Goal: Task Accomplishment & Management: Use online tool/utility

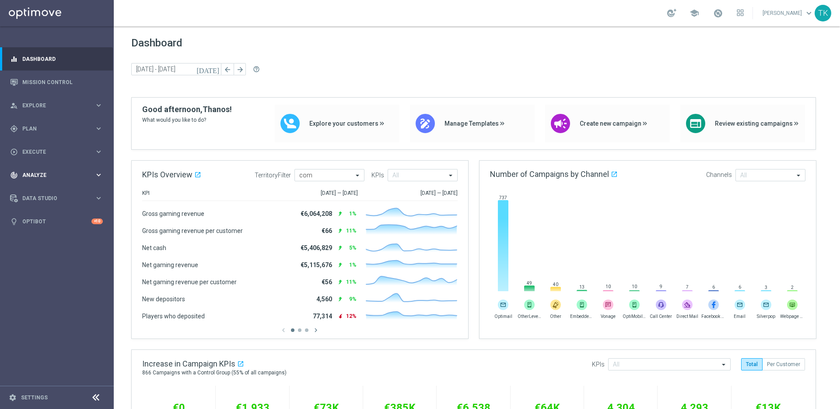
click at [95, 173] on icon "keyboard_arrow_right" at bounding box center [99, 175] width 8 height 8
click at [49, 192] on link "Customer 360" at bounding box center [57, 192] width 68 height 7
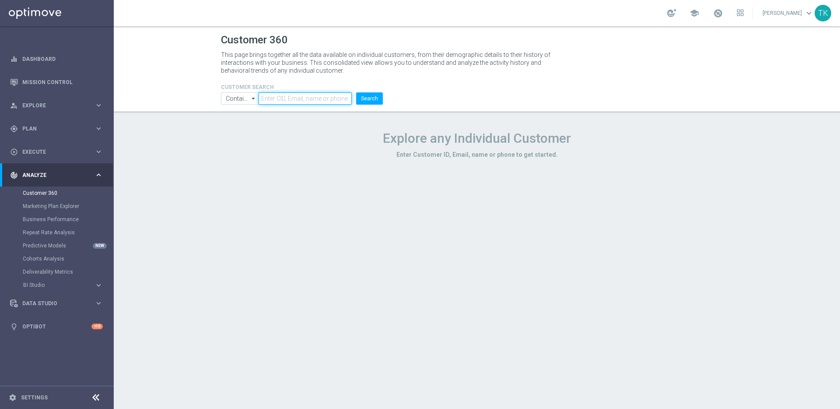
click at [317, 100] on input "text" at bounding box center [305, 98] width 93 height 12
paste input "3003801"
click at [368, 99] on button "Search" at bounding box center [369, 98] width 27 height 12
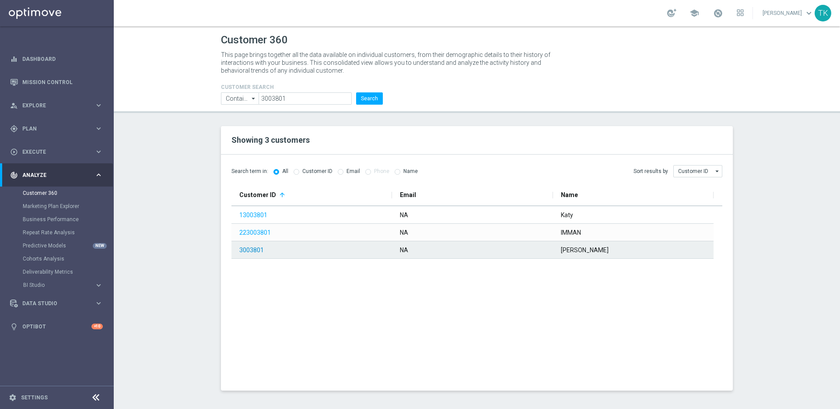
click at [250, 248] on link "3003801" at bounding box center [251, 249] width 25 height 7
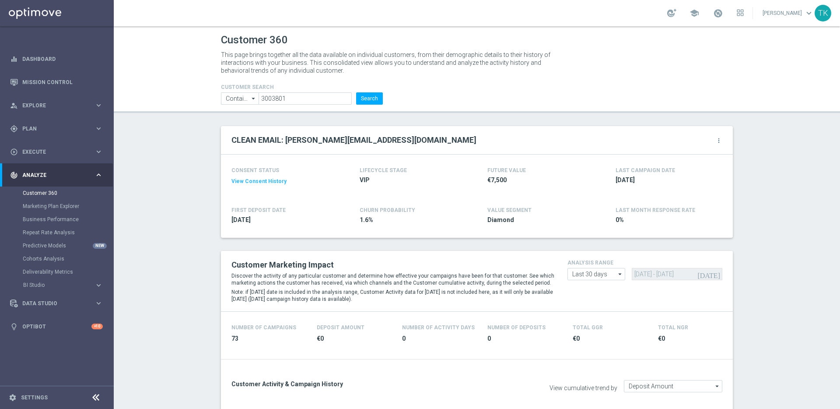
click at [291, 98] on input "3003801" at bounding box center [305, 98] width 93 height 12
paste input "Please see relevant info below: Mobivate (SMS): Yes (Mobile number) Vonage (SMS…"
paste input "2158146"
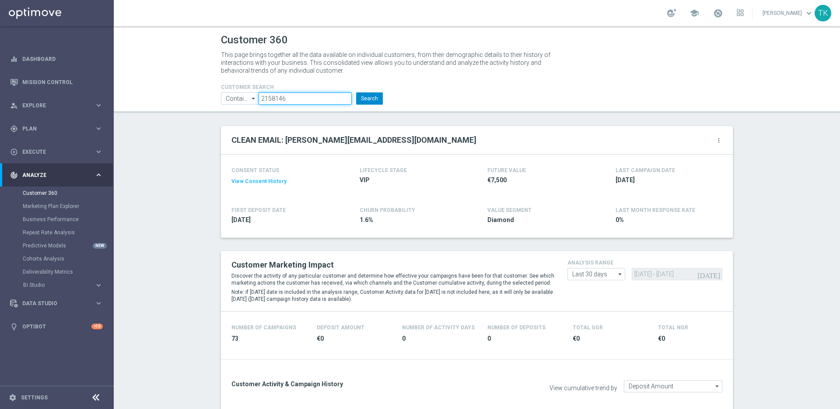
type input "2158146"
click at [375, 100] on button "Search" at bounding box center [369, 98] width 27 height 12
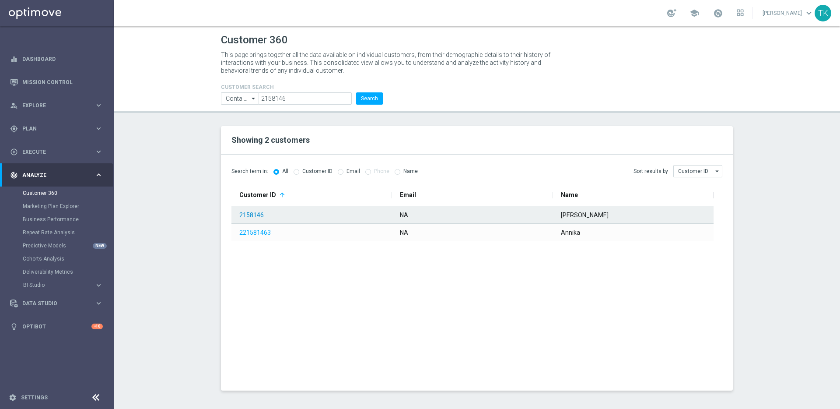
click at [259, 213] on link "2158146" at bounding box center [251, 214] width 25 height 7
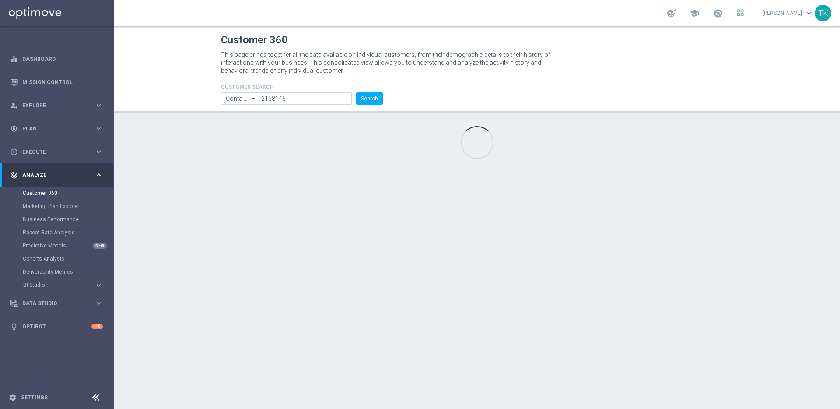
type input "Last 30 days"
type input "Deposit Amount"
type input "Last 30 days"
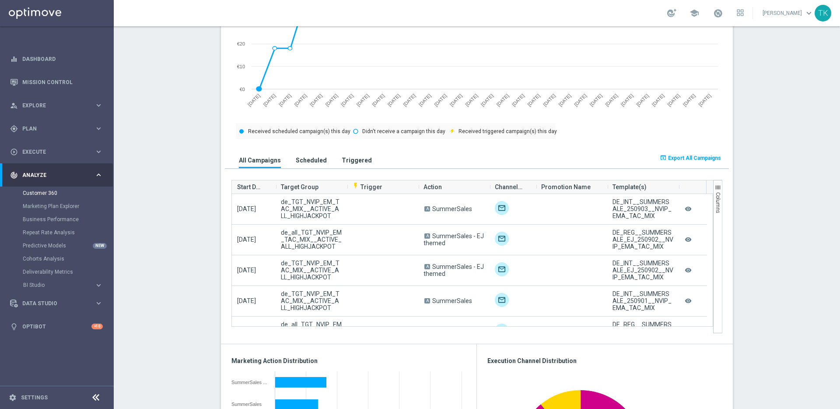
scroll to position [470, 0]
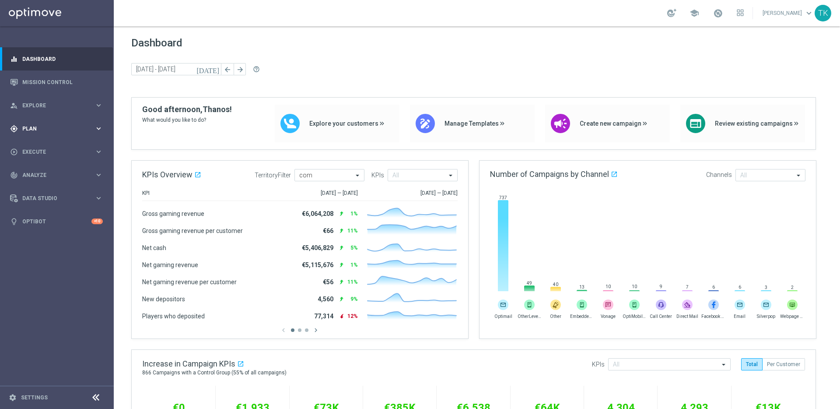
click at [98, 128] on icon "keyboard_arrow_right" at bounding box center [99, 128] width 8 height 8
click at [98, 151] on icon "keyboard_arrow_right" at bounding box center [99, 151] width 8 height 8
click at [46, 172] on link "Campaign Builder" at bounding box center [57, 169] width 68 height 7
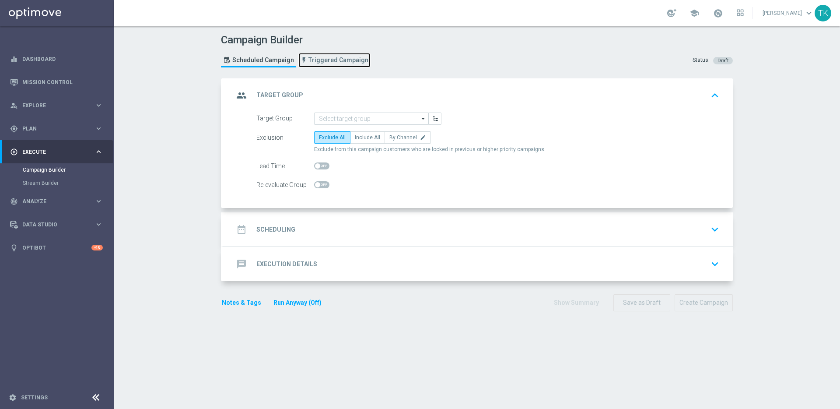
click at [327, 61] on span "Triggered Campaign" at bounding box center [338, 59] width 60 height 7
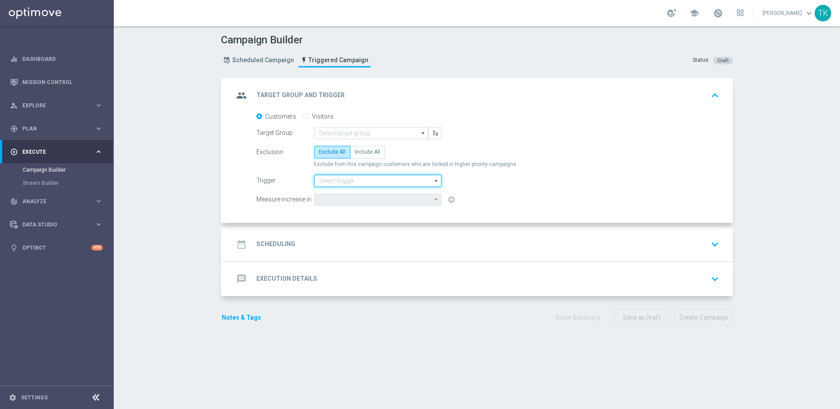
click at [382, 179] on input at bounding box center [377, 181] width 127 height 12
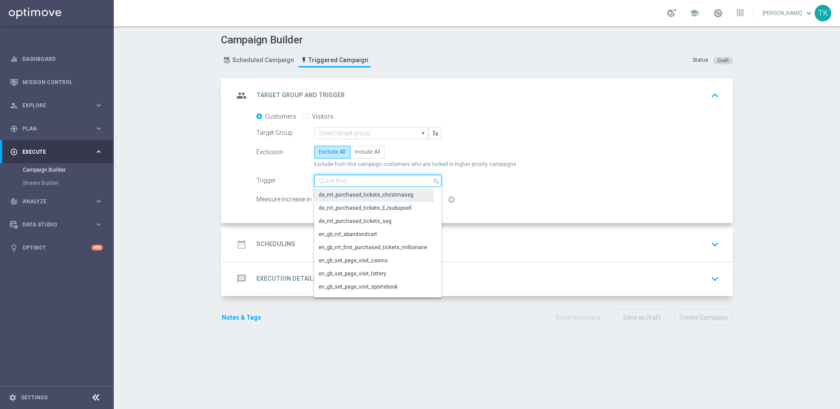
scroll to position [151, 0]
click at [354, 179] on input at bounding box center [377, 181] width 127 height 12
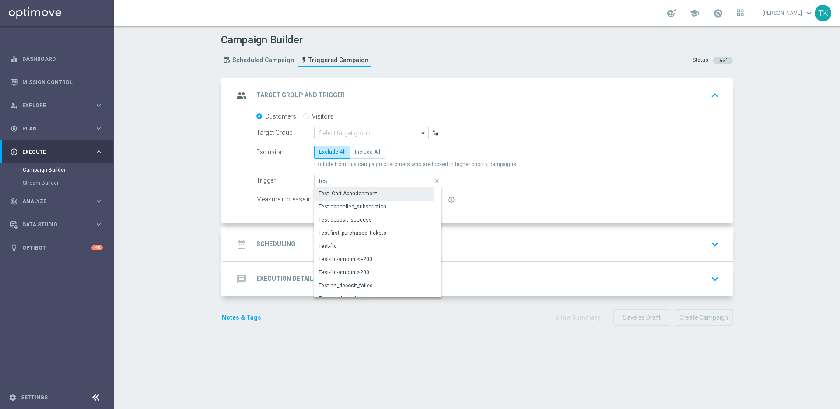
click at [381, 191] on div "Test- Cart Abandonment" at bounding box center [374, 193] width 120 height 12
type input "Test- Cart Abandonment"
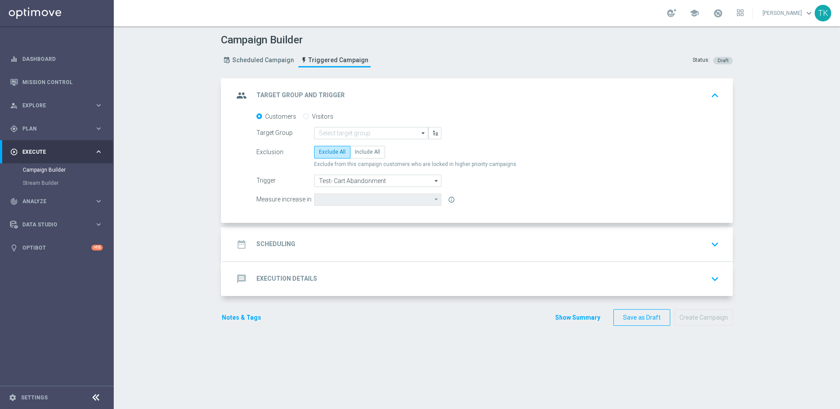
click at [416, 273] on div "message Execution Details keyboard_arrow_down" at bounding box center [478, 278] width 489 height 17
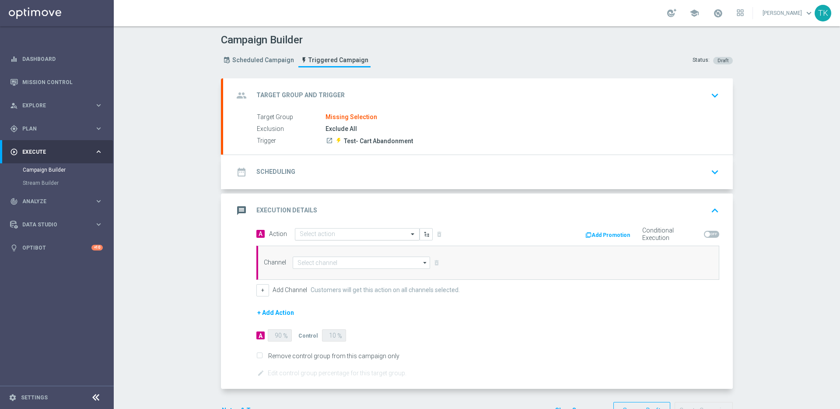
click at [365, 234] on input "text" at bounding box center [349, 234] width 98 height 7
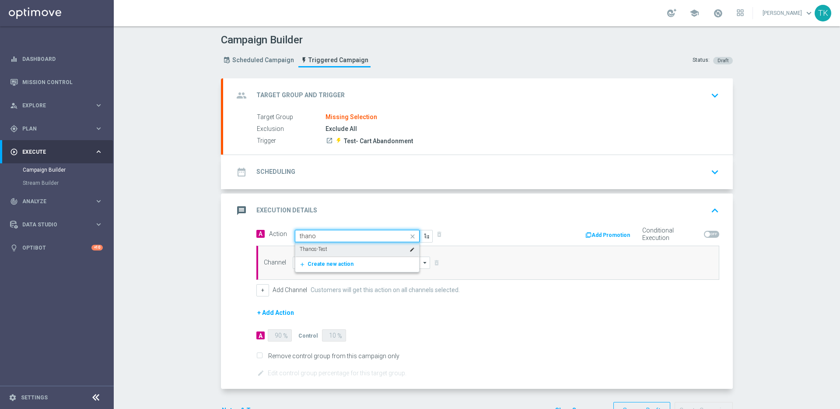
click at [372, 248] on div "Thanos-Test edit" at bounding box center [357, 249] width 115 height 14
type input "thano"
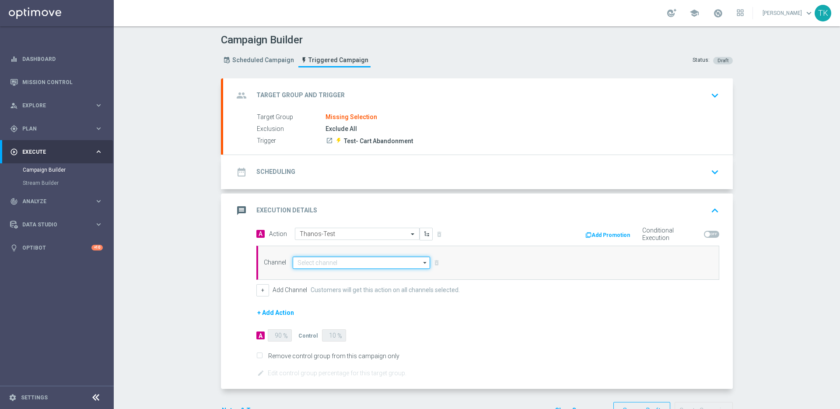
click at [333, 263] on input at bounding box center [361, 262] width 137 height 12
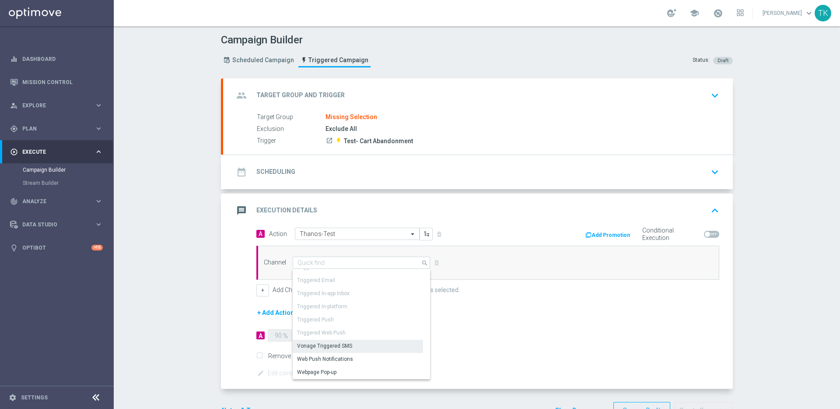
click at [352, 346] on div "Vonage Triggered SMS" at bounding box center [358, 346] width 130 height 12
type input "Vonage Triggered SMS"
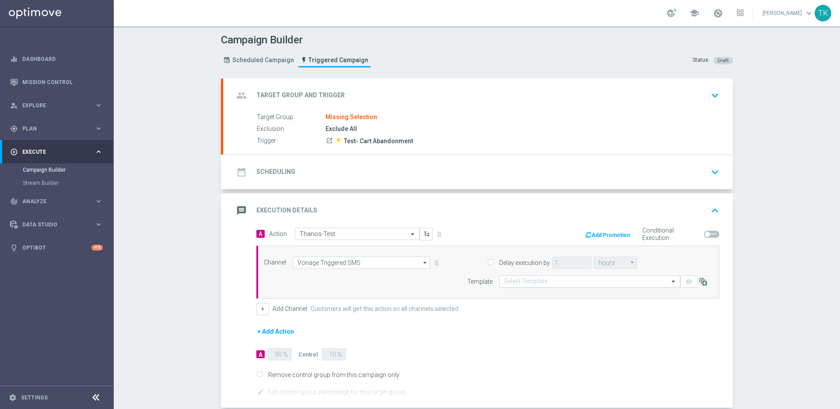
click at [567, 284] on input "text" at bounding box center [581, 281] width 154 height 7
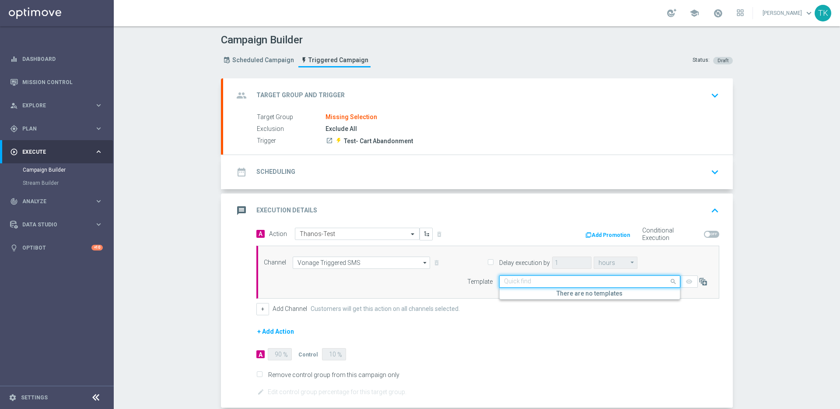
click at [694, 252] on div "Channel Vonage Triggered SMS Vonage Triggered SMS arrow_drop_down Show Selected…" at bounding box center [487, 271] width 463 height 53
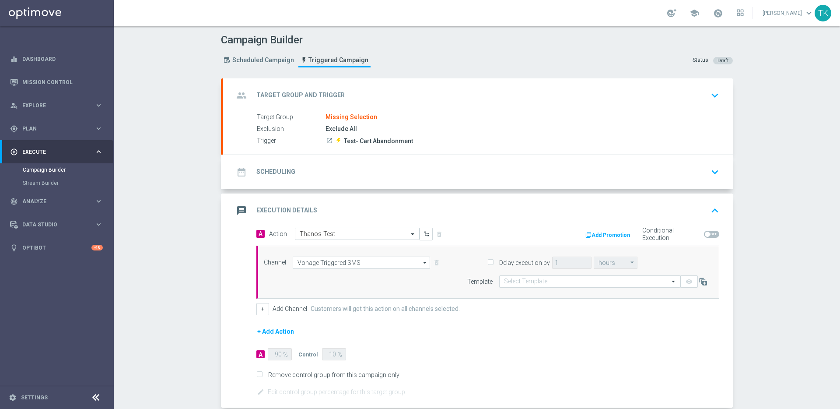
click at [708, 235] on span at bounding box center [711, 234] width 15 height 7
click at [708, 235] on input "checkbox" at bounding box center [711, 234] width 15 height 7
click at [708, 235] on span at bounding box center [711, 234] width 15 height 7
click at [708, 235] on input "checkbox" at bounding box center [711, 234] width 15 height 7
checkbox input "false"
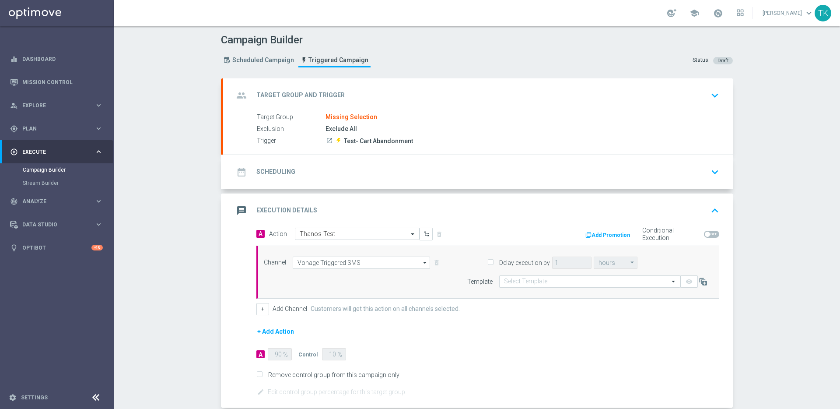
click at [609, 235] on button "Add Promotion" at bounding box center [609, 235] width 49 height 10
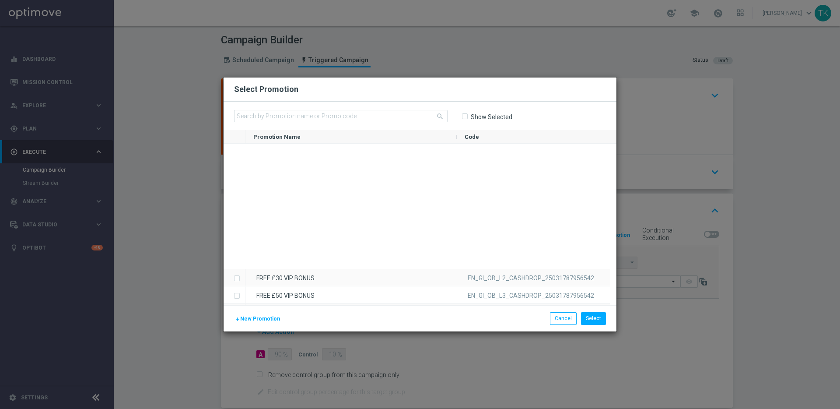
scroll to position [1148, 0]
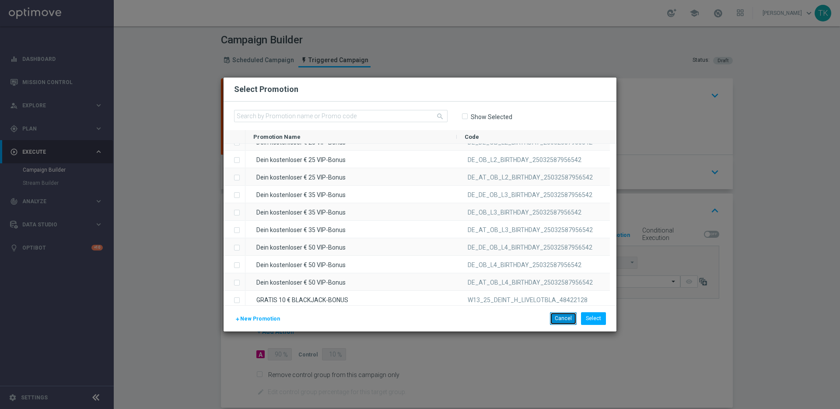
click at [568, 320] on button "Cancel" at bounding box center [563, 318] width 27 height 12
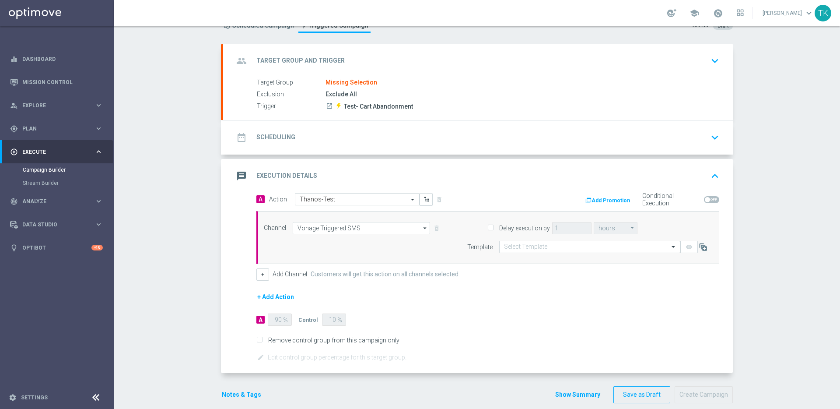
scroll to position [46, 0]
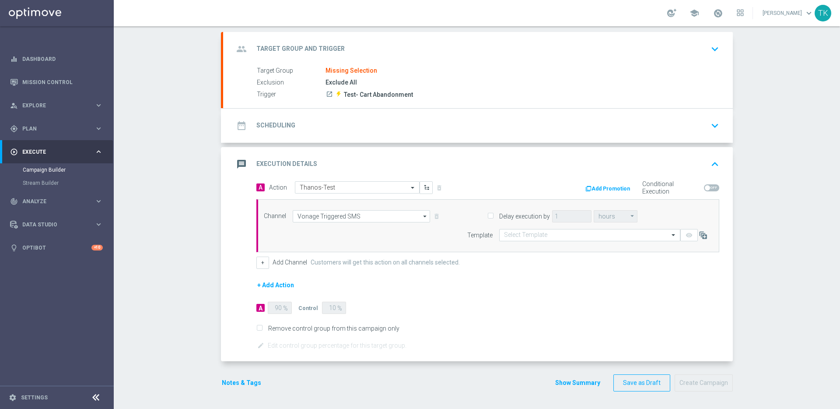
click at [257, 328] on input "Remove control group from this campaign only" at bounding box center [259, 329] width 6 height 6
checkbox input "true"
click at [261, 266] on button "+" at bounding box center [262, 262] width 13 height 12
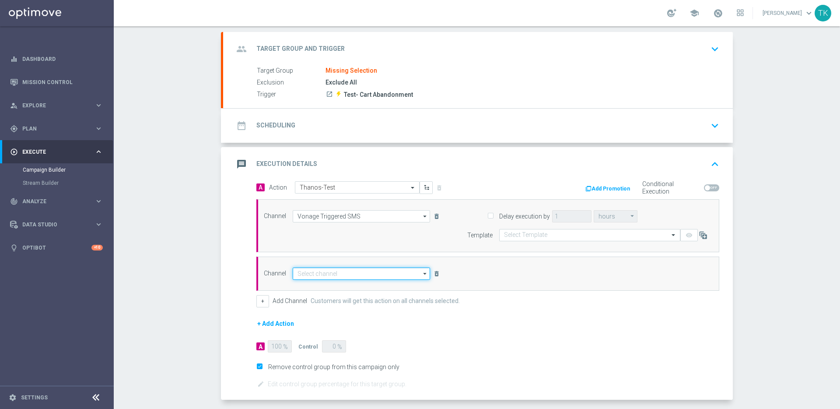
click at [374, 275] on input at bounding box center [361, 273] width 137 height 12
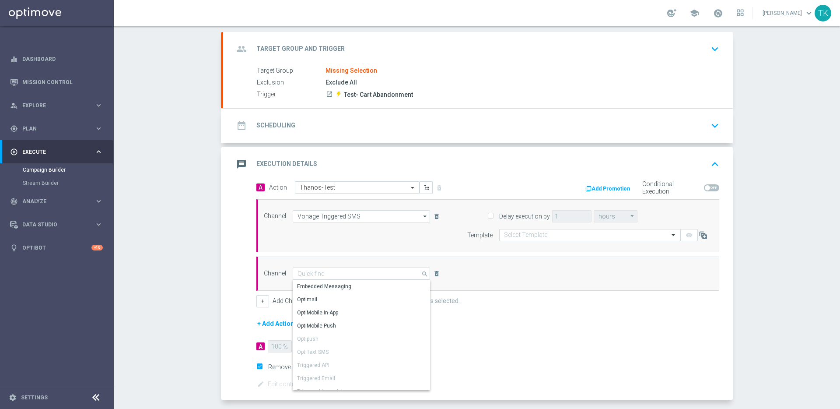
click at [372, 244] on div "Channel Vonage Triggered SMS Vonage Triggered SMS arrow_drop_down Show Selected…" at bounding box center [487, 225] width 463 height 53
click at [190, 175] on div "Campaign Builder Scheduled Campaign Triggered Campaign Status: Draft group Targ…" at bounding box center [477, 217] width 726 height 382
click at [784, 12] on link "Thanos Karavasilis keyboard_arrow_down" at bounding box center [788, 13] width 53 height 13
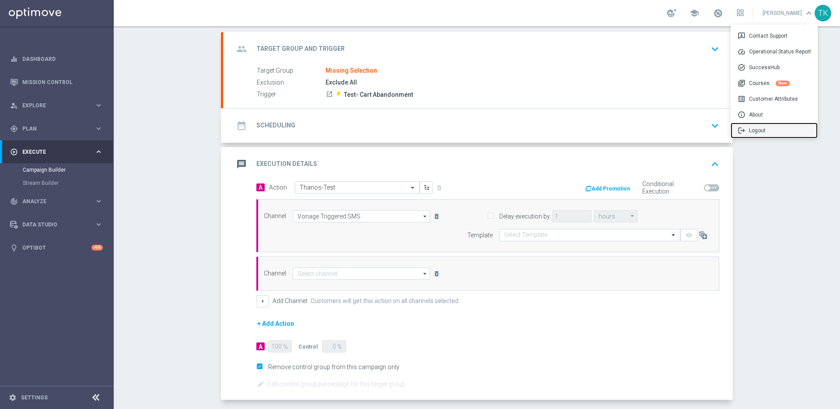
click at [758, 130] on div "logout Logout" at bounding box center [774, 131] width 87 height 16
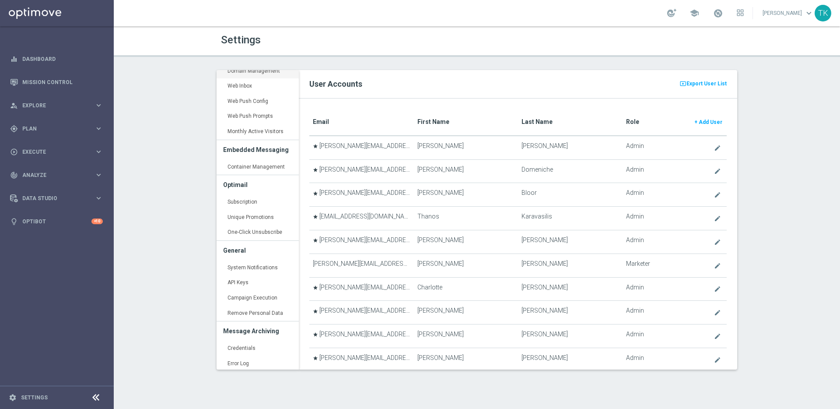
scroll to position [210, 0]
click at [246, 200] on link "Subscription keyboard_arrow_right" at bounding box center [258, 200] width 82 height 16
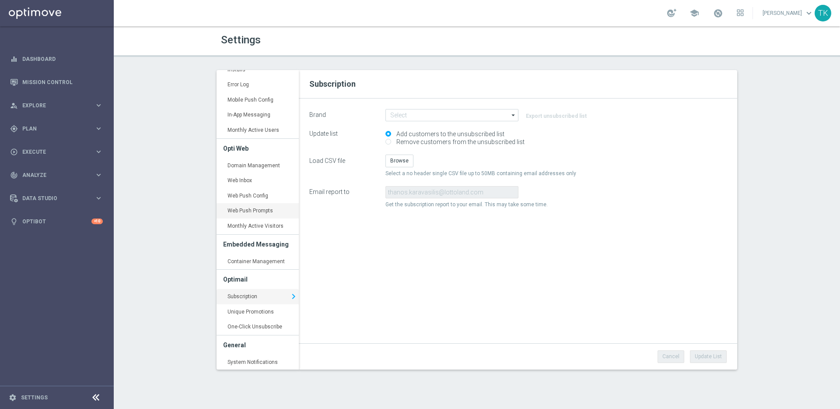
scroll to position [112, 0]
click at [252, 164] on link "Domain Management keyboard_arrow_right" at bounding box center [258, 167] width 82 height 16
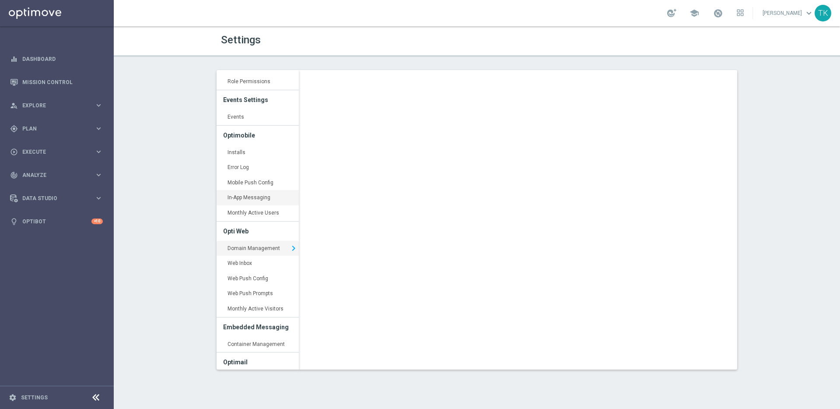
scroll to position [15, 0]
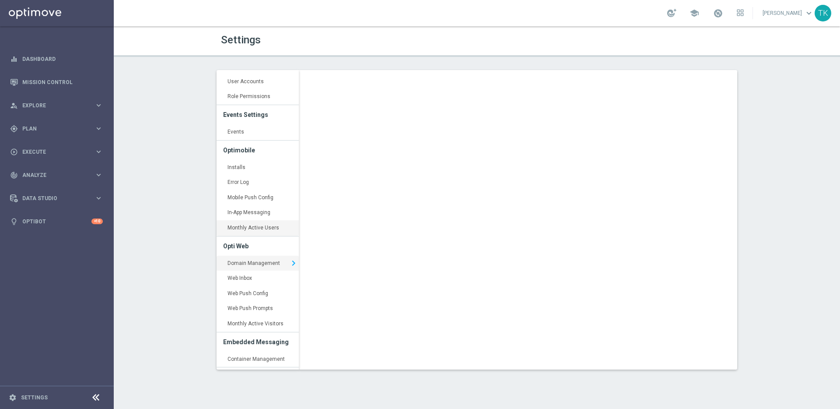
click at [247, 226] on link "Monthly Active Users keyboard_arrow_right" at bounding box center [258, 228] width 82 height 16
click at [249, 165] on link "Installs keyboard_arrow_right" at bounding box center [258, 168] width 82 height 16
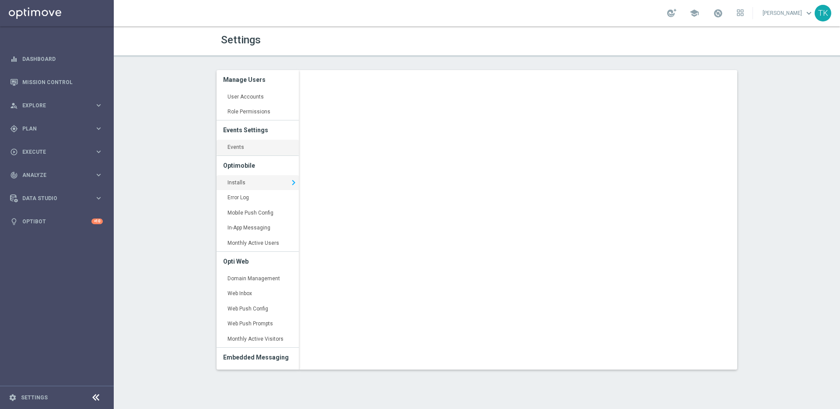
click at [249, 147] on link "Events keyboard_arrow_right" at bounding box center [258, 148] width 82 height 16
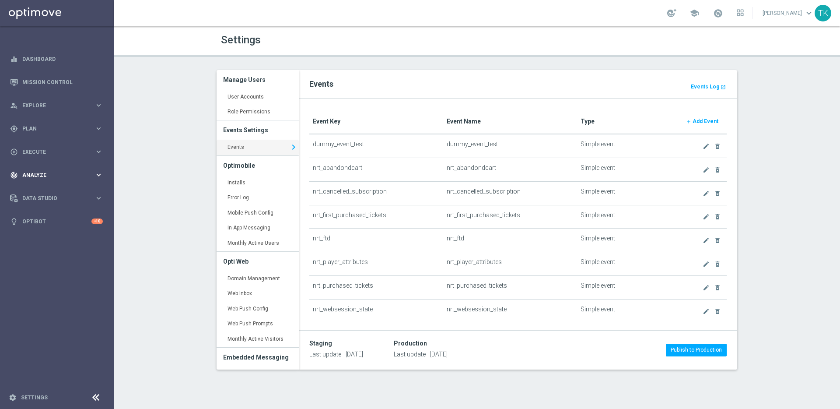
click at [98, 175] on icon "keyboard_arrow_right" at bounding box center [99, 175] width 8 height 8
click at [98, 151] on icon "keyboard_arrow_right" at bounding box center [99, 151] width 8 height 8
click at [97, 129] on icon "keyboard_arrow_right" at bounding box center [99, 128] width 8 height 8
click at [52, 214] on link "Realtime Triggers" at bounding box center [57, 212] width 68 height 7
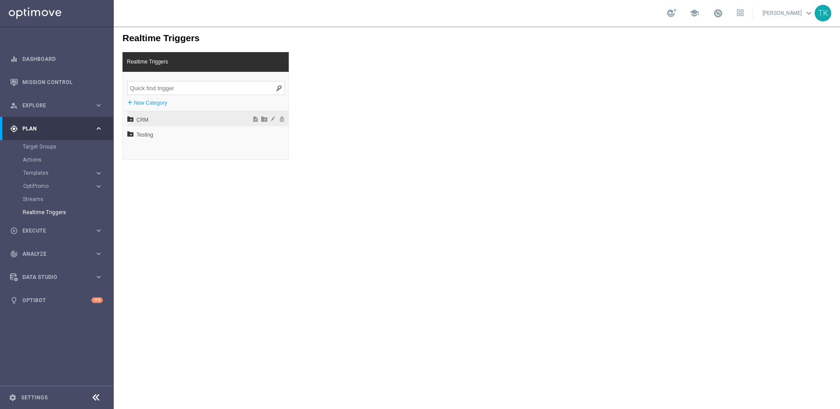
click at [150, 118] on span "CRM" at bounding box center [185, 119] width 97 height 15
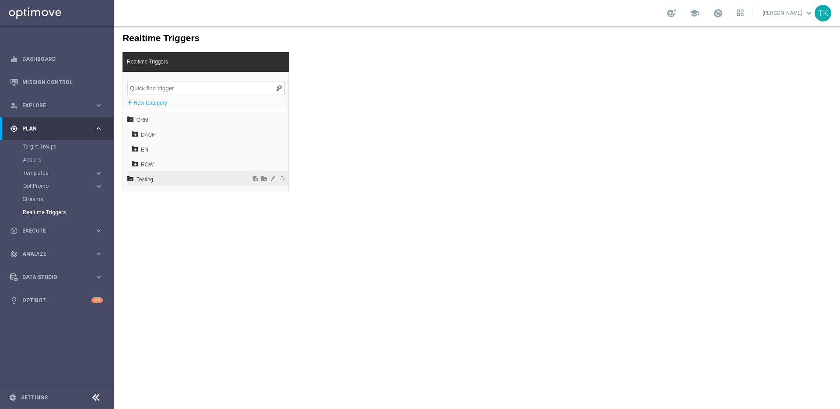
click at [147, 180] on span "Testing" at bounding box center [185, 179] width 97 height 15
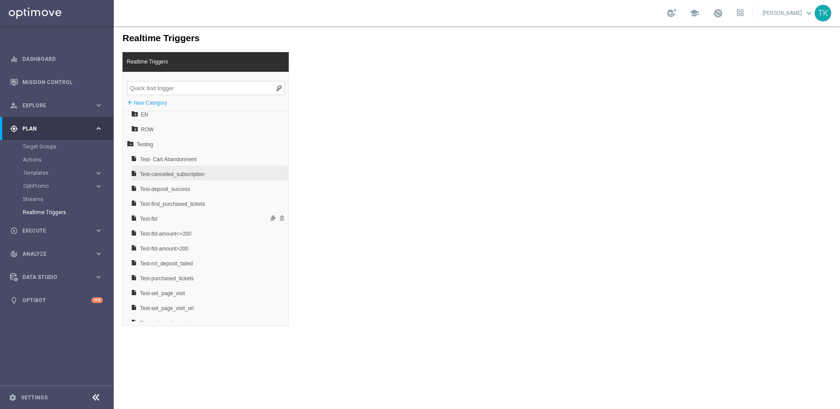
scroll to position [43, 0]
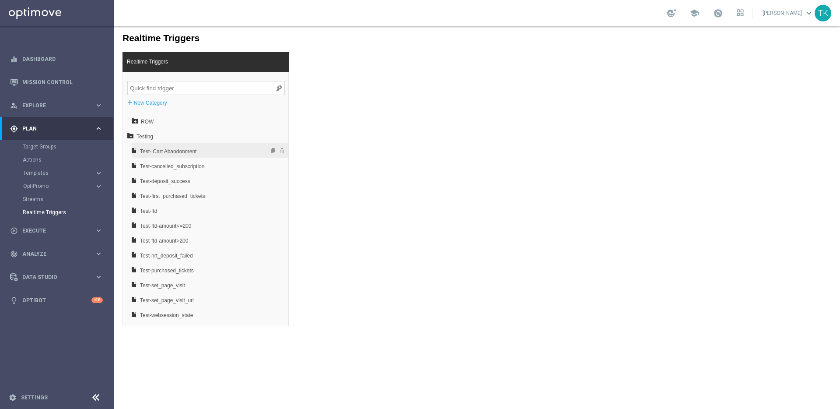
click at [177, 151] on span "Test- Cart Abandonment" at bounding box center [187, 151] width 94 height 15
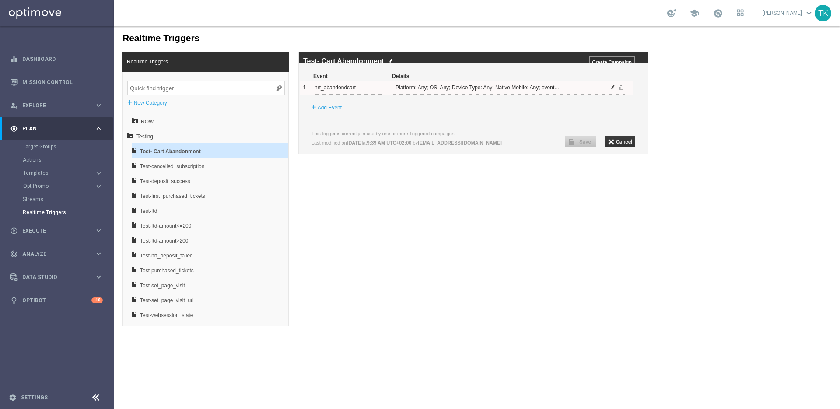
click at [613, 90] on span at bounding box center [612, 86] width 5 height 5
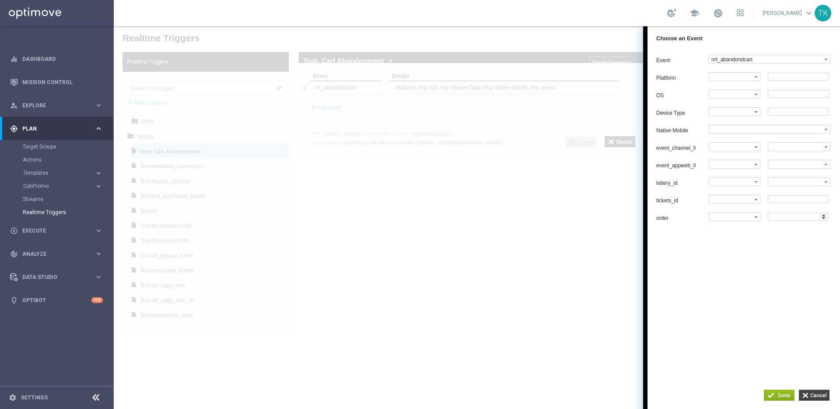
click at [823, 397] on input "button" at bounding box center [814, 394] width 31 height 11
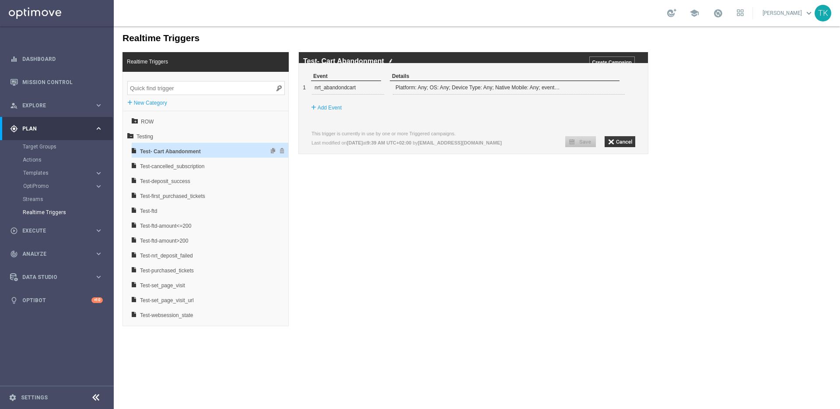
drag, startPoint x: 178, startPoint y: 151, endPoint x: 165, endPoint y: 151, distance: 12.7
click at [165, 151] on span "Test- Cart Abandonment" at bounding box center [187, 151] width 94 height 15
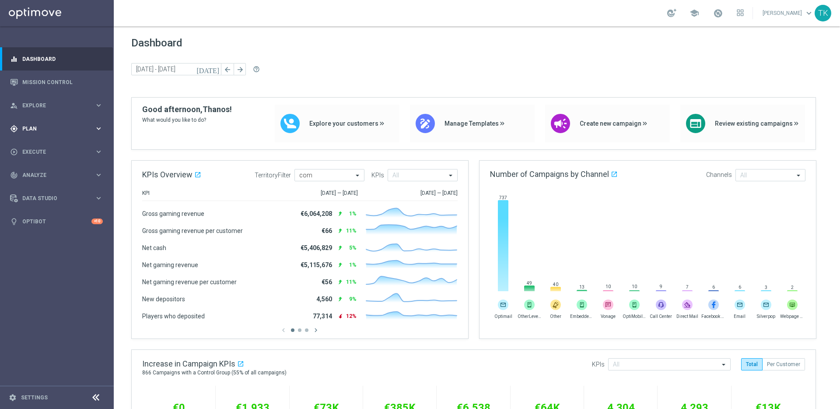
click at [95, 126] on icon "keyboard_arrow_right" at bounding box center [99, 128] width 8 height 8
click at [97, 108] on icon "keyboard_arrow_right" at bounding box center [99, 105] width 8 height 8
click at [91, 255] on span "Execute" at bounding box center [58, 256] width 72 height 5
click at [45, 169] on link "Campaign Builder" at bounding box center [57, 169] width 68 height 7
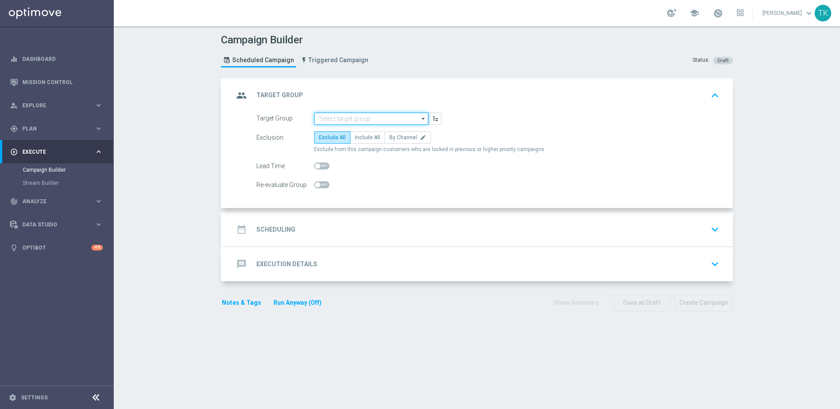
click at [364, 119] on input at bounding box center [371, 118] width 114 height 12
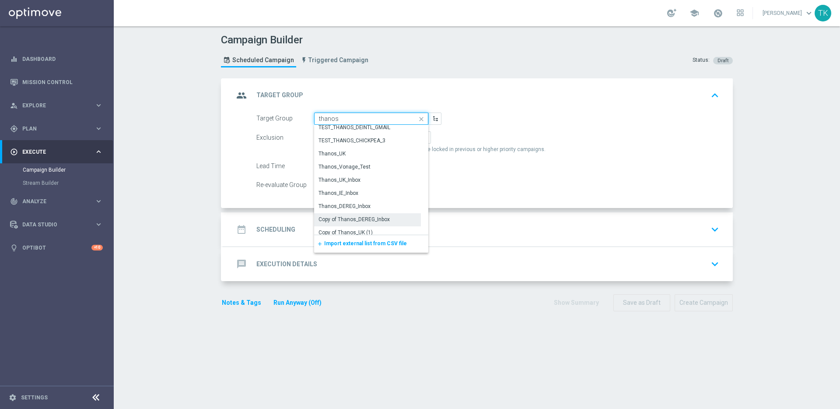
scroll to position [9, 0]
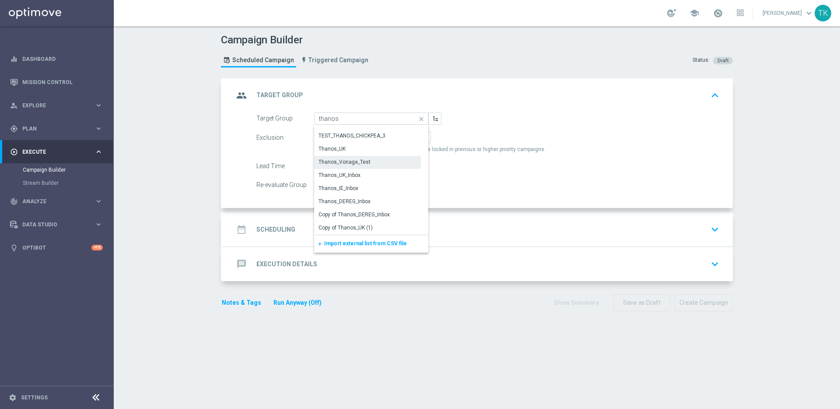
click at [373, 162] on div "Thanos_Vonage_Test" at bounding box center [367, 162] width 107 height 12
type input "Thanos_Vonage_Test"
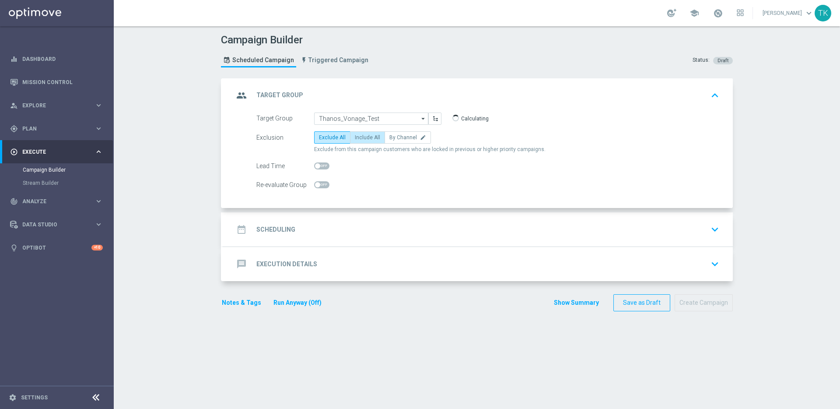
click at [369, 136] on span "Include All" at bounding box center [367, 137] width 25 height 6
click at [361, 136] on input "Include All" at bounding box center [358, 139] width 6 height 6
radio input "true"
click at [375, 239] on div "date_range Scheduling keyboard_arrow_down" at bounding box center [478, 229] width 510 height 34
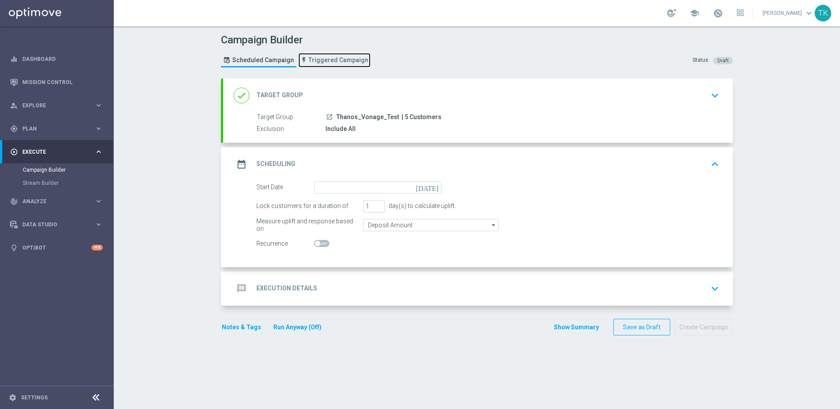
click at [337, 61] on span "Triggered Campaign" at bounding box center [338, 59] width 60 height 7
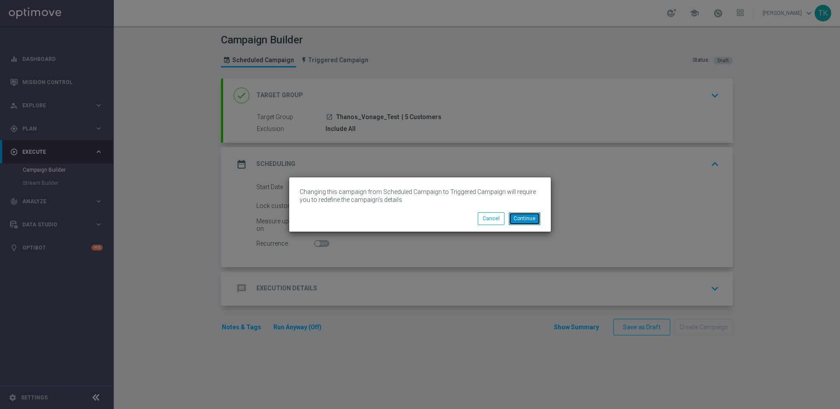
click at [527, 218] on button "Continue" at bounding box center [525, 218] width 32 height 12
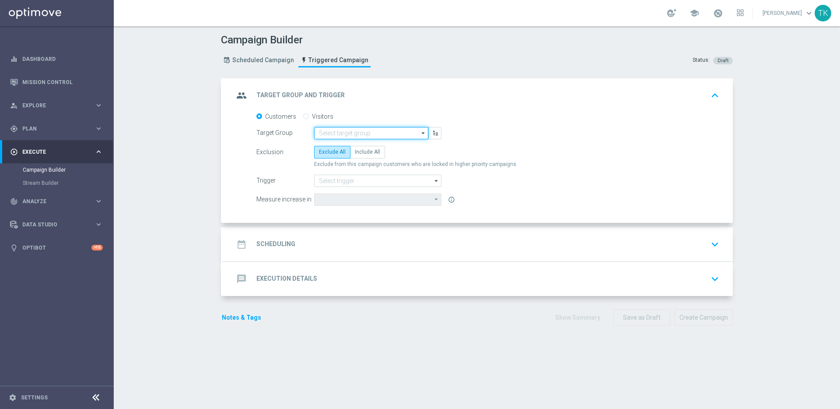
click at [349, 133] on input at bounding box center [371, 133] width 114 height 12
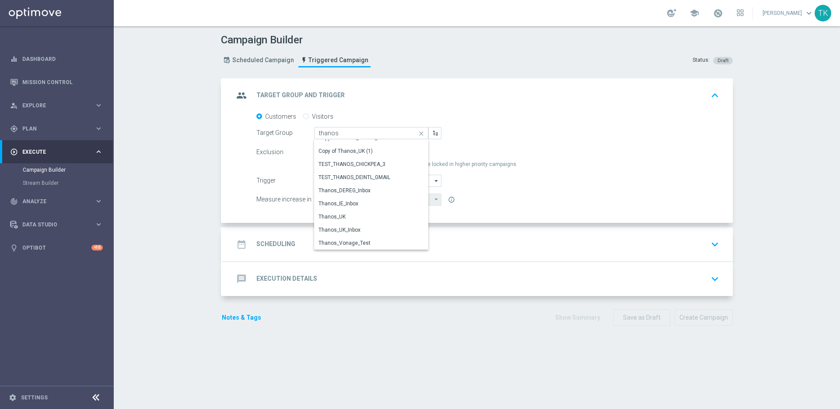
scroll to position [8, 0]
click at [357, 243] on div "Thanos_Vonage_Test" at bounding box center [345, 243] width 52 height 8
type input "Thanos_Vonage_Test"
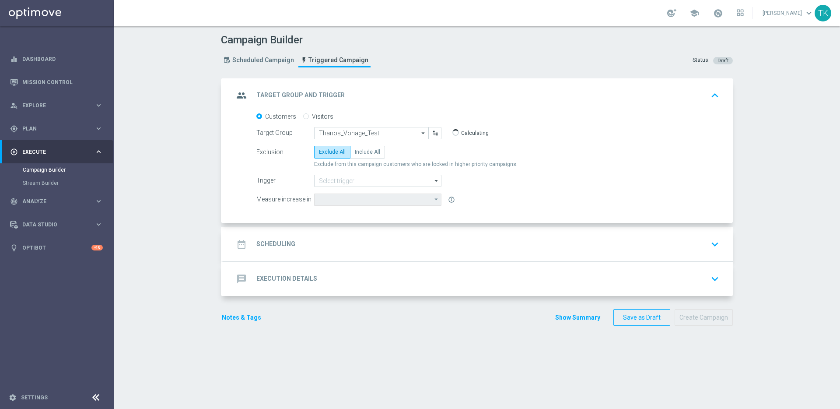
type input "Deposit Amount"
click at [362, 181] on input at bounding box center [377, 181] width 127 height 12
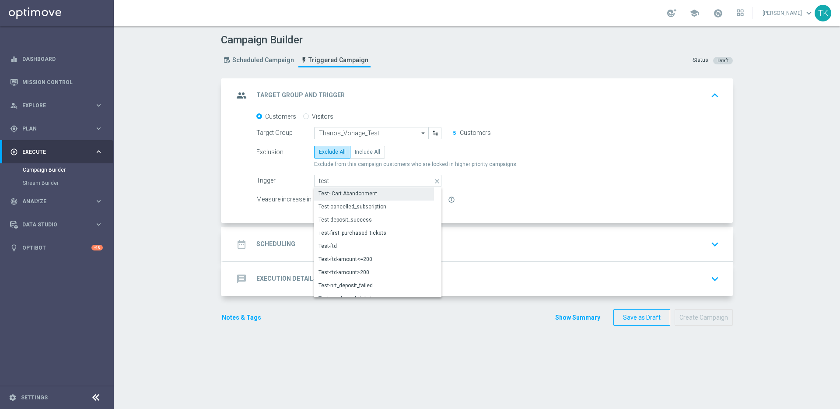
click at [376, 191] on div "Test- Cart Abandonment" at bounding box center [374, 193] width 120 height 12
type input "Test- Cart Abandonment"
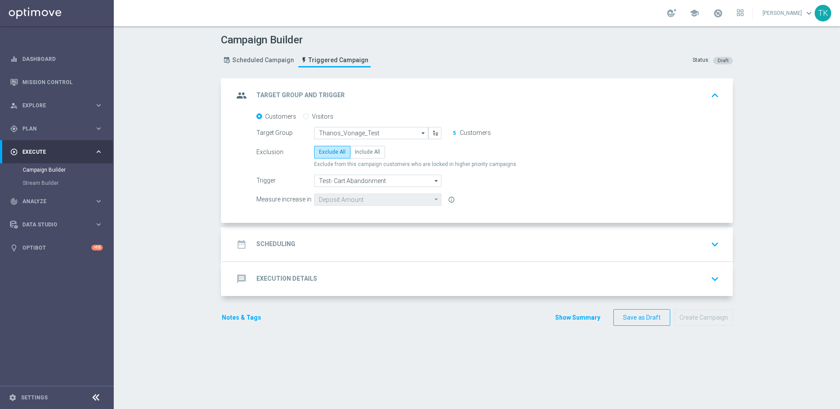
click at [367, 237] on div "date_range Scheduling keyboard_arrow_down" at bounding box center [478, 244] width 489 height 17
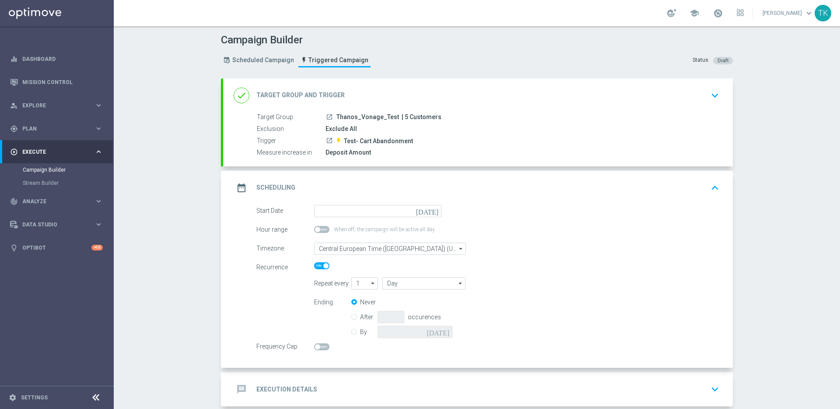
click at [432, 211] on icon "[DATE]" at bounding box center [429, 210] width 26 height 10
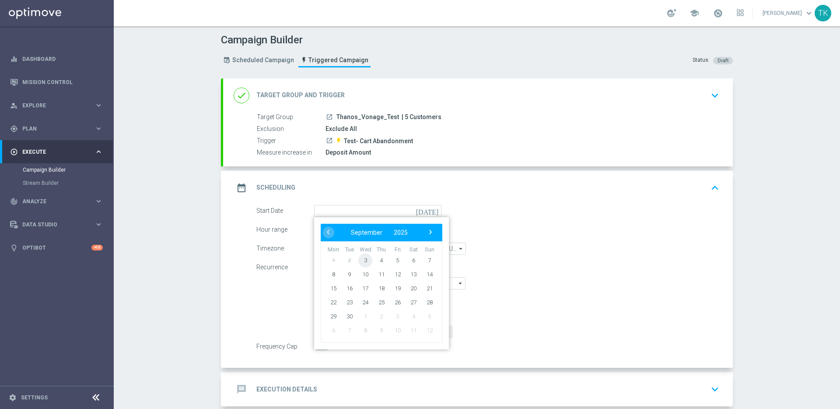
click at [363, 258] on span "3" at bounding box center [365, 260] width 14 height 14
type input "[DATE]"
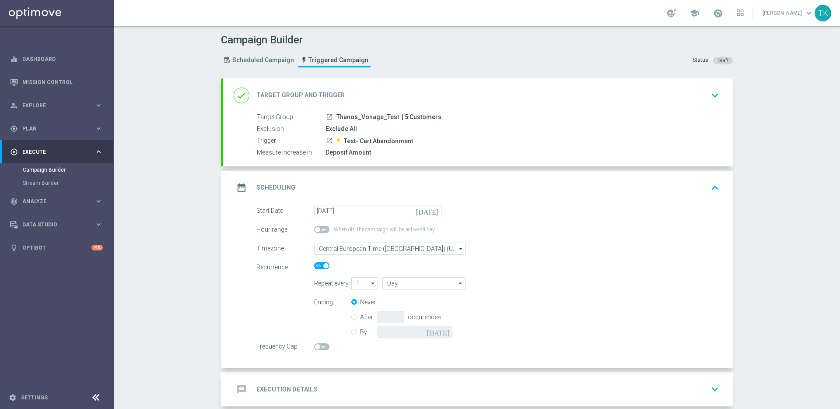
click at [322, 230] on span at bounding box center [321, 229] width 15 height 7
click at [322, 230] on input "checkbox" at bounding box center [321, 229] width 15 height 7
checkbox input "true"
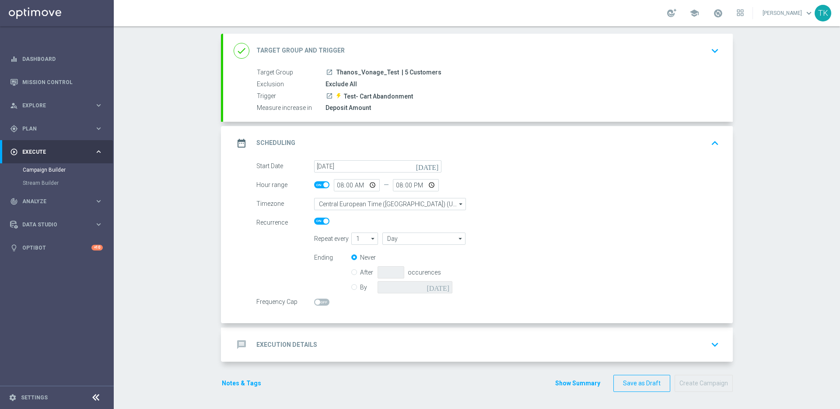
scroll to position [45, 0]
click at [417, 340] on div "message Execution Details keyboard_arrow_down" at bounding box center [478, 344] width 489 height 17
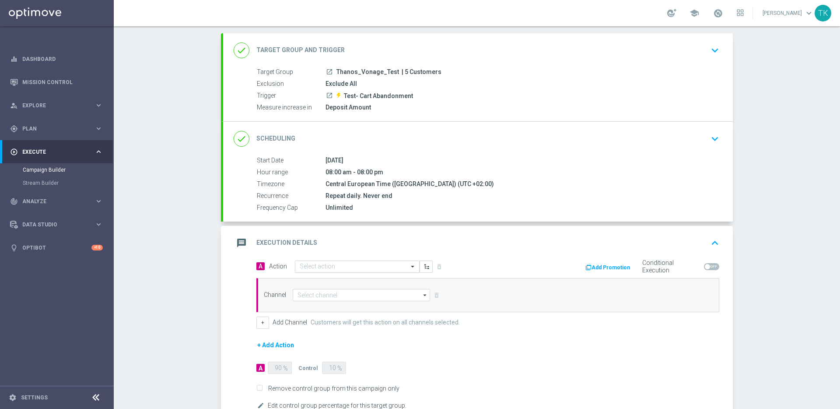
click at [375, 266] on input "text" at bounding box center [349, 266] width 98 height 7
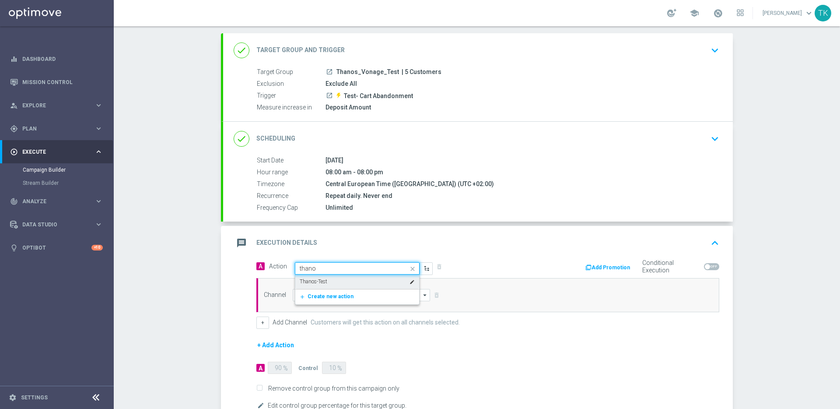
click at [381, 280] on div "Thanos-Test edit" at bounding box center [357, 281] width 115 height 14
type input "thano"
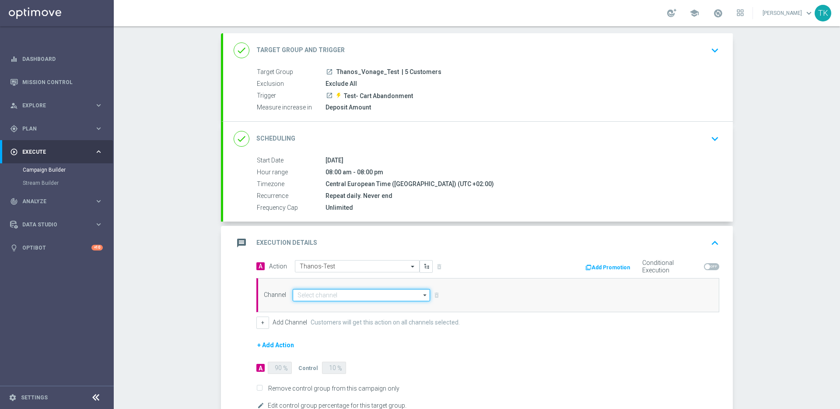
click at [368, 296] on input at bounding box center [361, 295] width 137 height 12
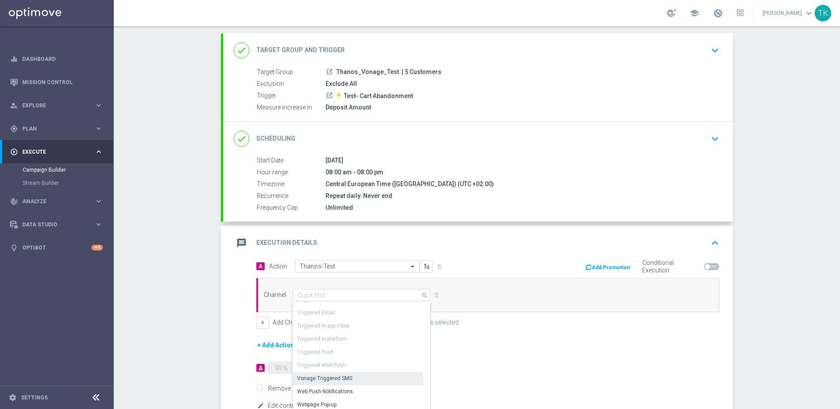
click at [370, 378] on div "Vonage Triggered SMS" at bounding box center [358, 378] width 130 height 12
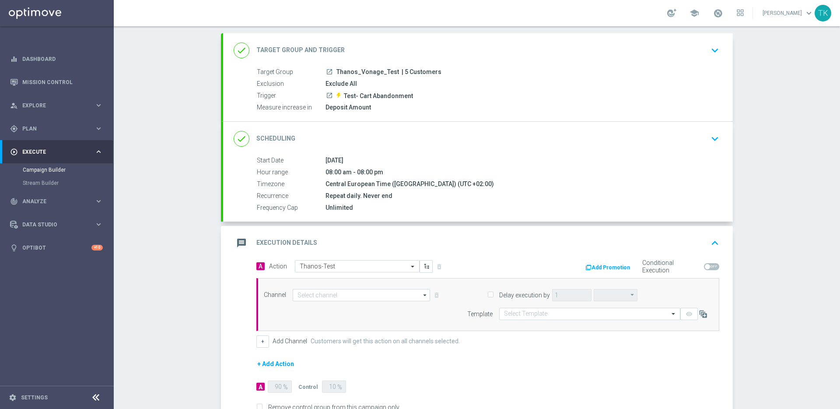
type input "Vonage Triggered SMS"
type input "hours"
click at [616, 315] on input "text" at bounding box center [581, 313] width 154 height 7
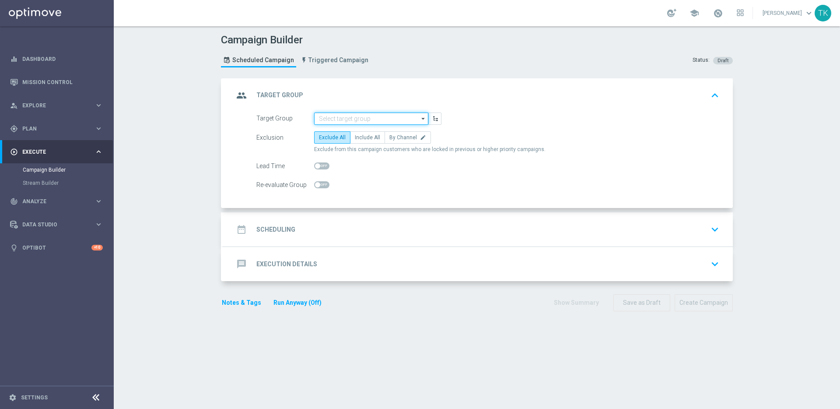
click at [356, 120] on input at bounding box center [371, 118] width 114 height 12
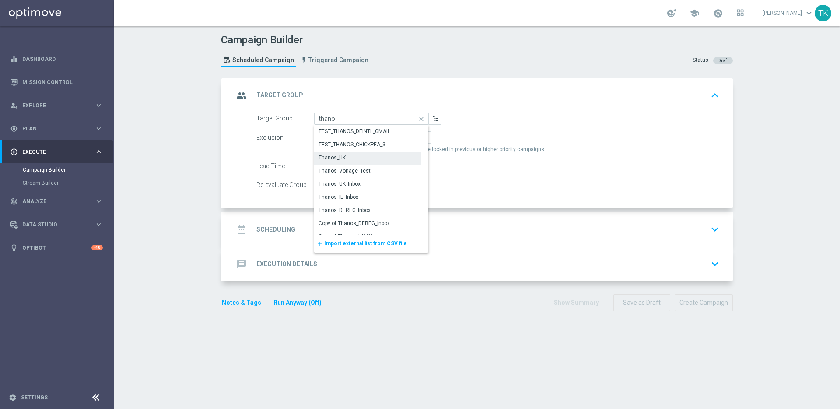
click at [367, 157] on div "Thanos_UK" at bounding box center [367, 157] width 107 height 12
type input "Thanos_UK"
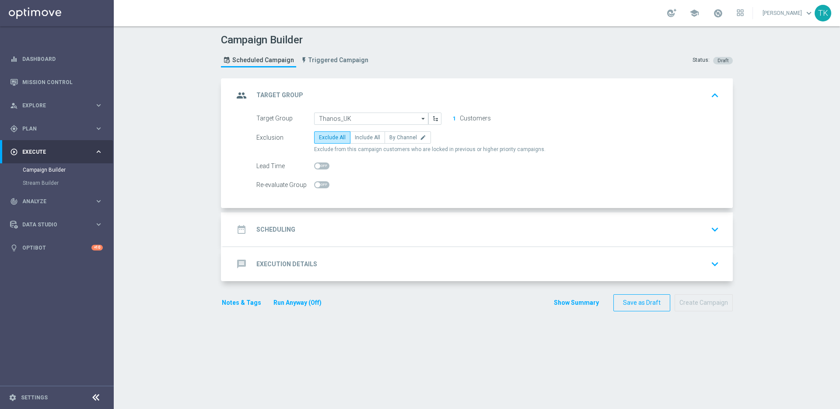
click at [367, 223] on div "date_range Scheduling keyboard_arrow_down" at bounding box center [478, 229] width 489 height 17
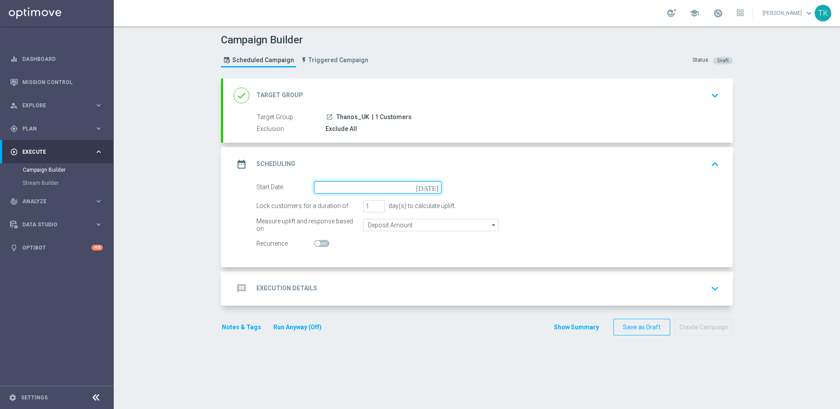
click at [354, 187] on input at bounding box center [377, 187] width 127 height 12
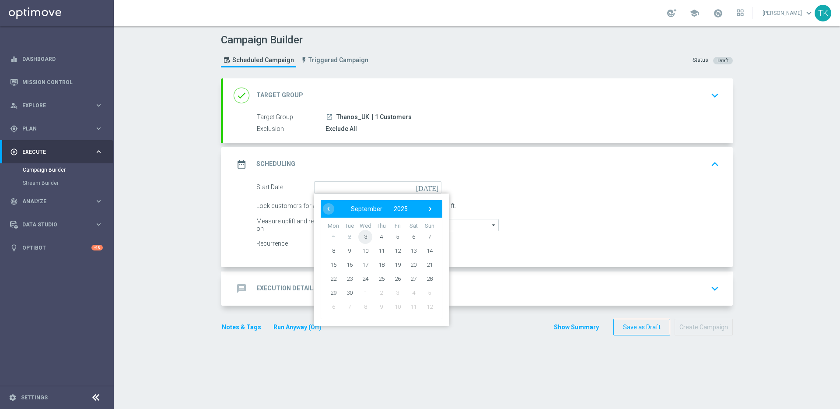
click at [365, 235] on span "3" at bounding box center [365, 236] width 14 height 14
type input "[DATE]"
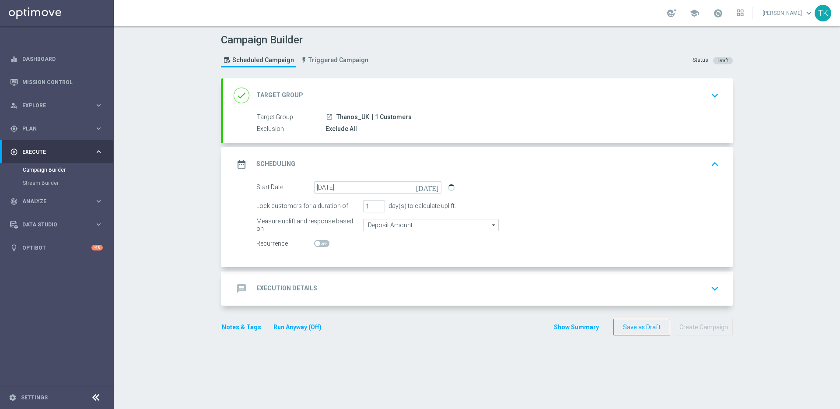
click at [371, 286] on div "message Execution Details keyboard_arrow_down" at bounding box center [478, 288] width 489 height 17
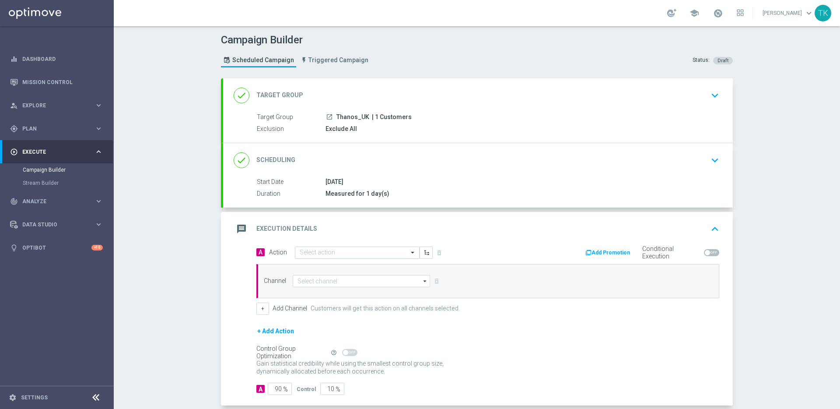
click at [374, 252] on input "text" at bounding box center [349, 252] width 98 height 7
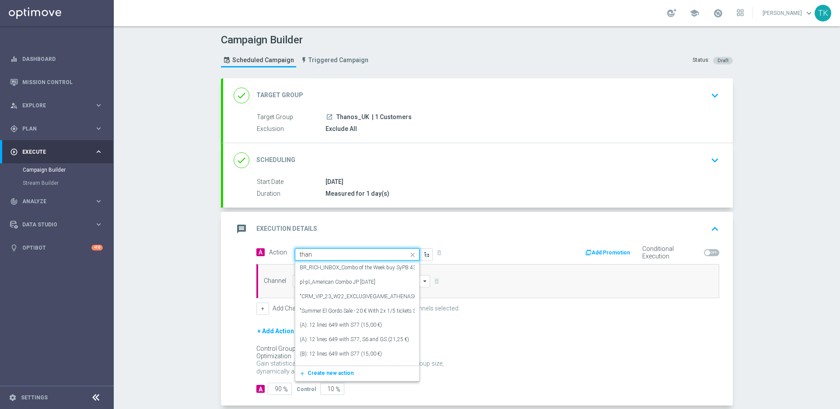
type input "thano"
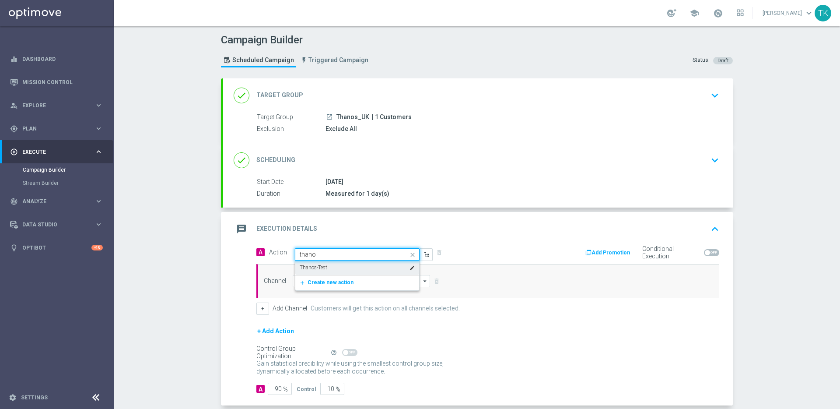
click at [375, 269] on div "Thanos-Test edit" at bounding box center [357, 267] width 115 height 14
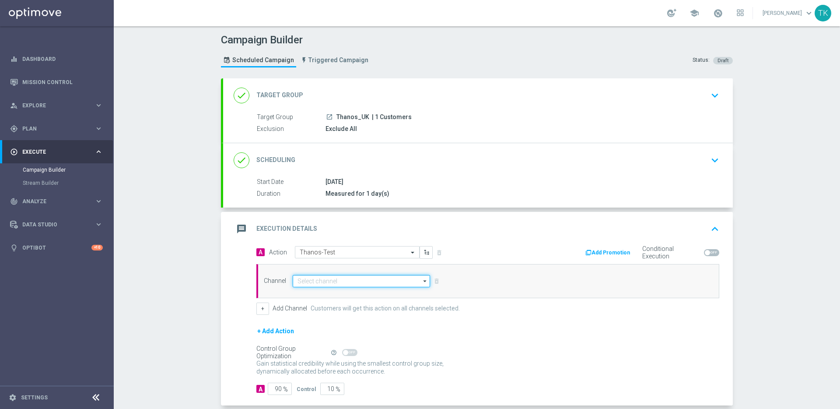
click at [376, 286] on input at bounding box center [361, 281] width 137 height 12
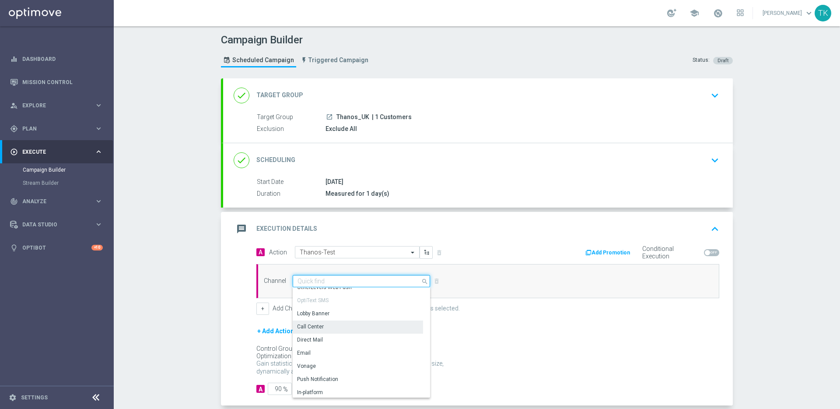
scroll to position [124, 0]
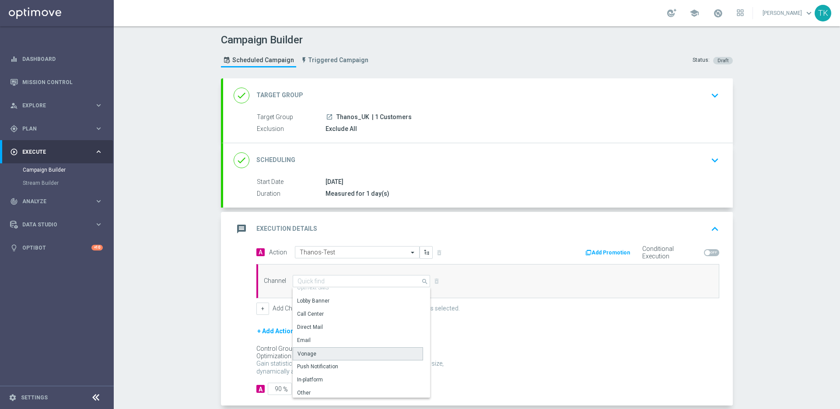
click at [377, 350] on div "Vonage" at bounding box center [358, 353] width 130 height 13
type input "Vonage"
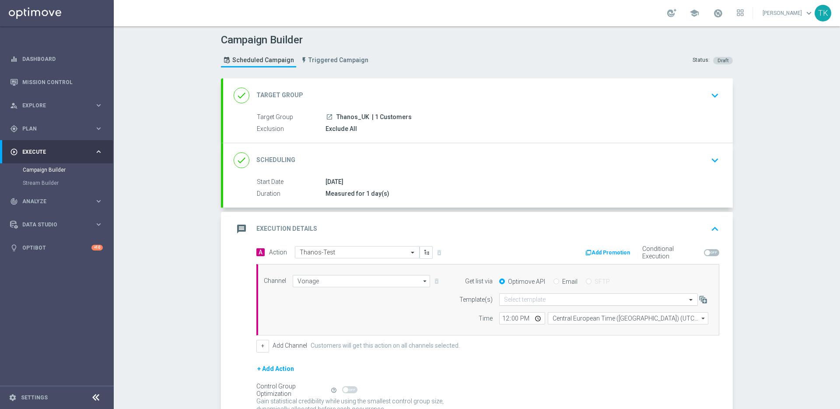
click at [587, 300] on input "text" at bounding box center [590, 299] width 172 height 7
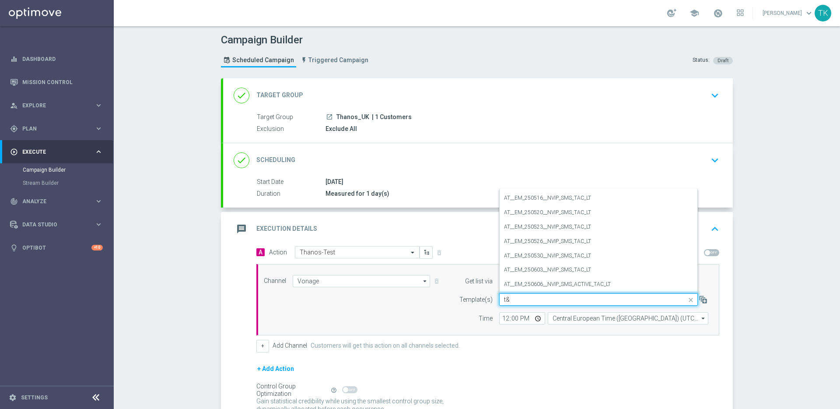
scroll to position [0, 0]
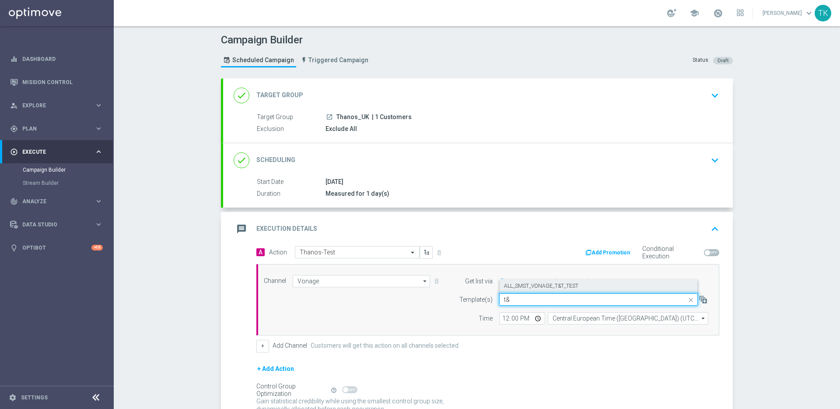
click at [531, 298] on input "t&" at bounding box center [590, 299] width 172 height 7
type input "t"
